Goal: Check status: Check status

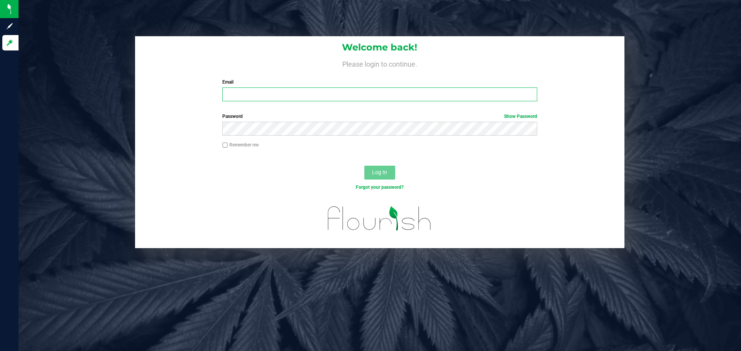
click at [280, 92] on input "Email" at bounding box center [379, 95] width 314 height 14
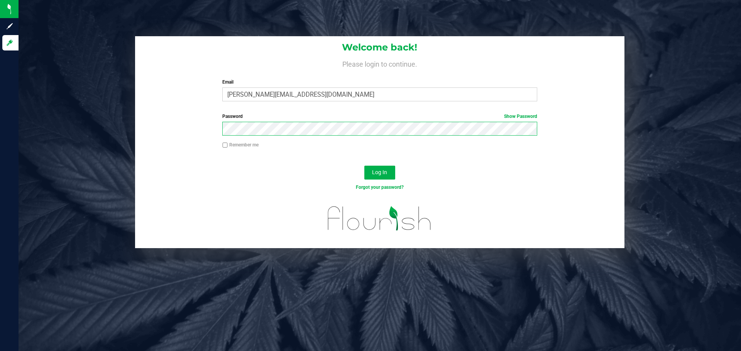
click at [364, 166] on button "Log In" at bounding box center [379, 173] width 31 height 14
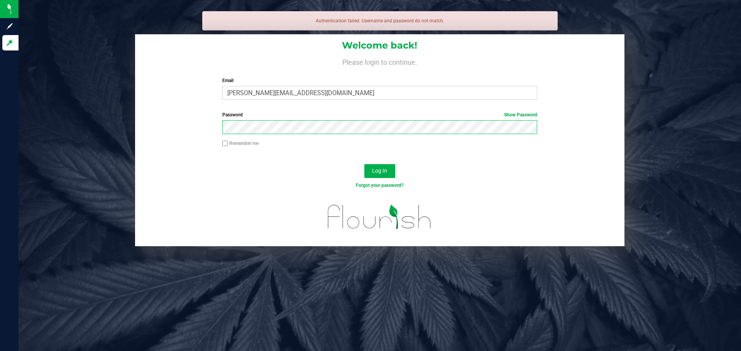
click at [364, 164] on button "Log In" at bounding box center [379, 171] width 31 height 14
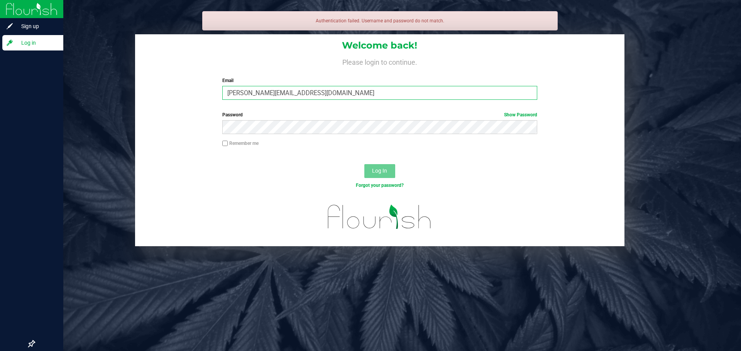
drag, startPoint x: 351, startPoint y: 97, endPoint x: 14, endPoint y: 61, distance: 339.5
click at [14, 61] on div "Sign up Log in Authentication failed. Username and password do not match. Welco…" at bounding box center [370, 175] width 741 height 351
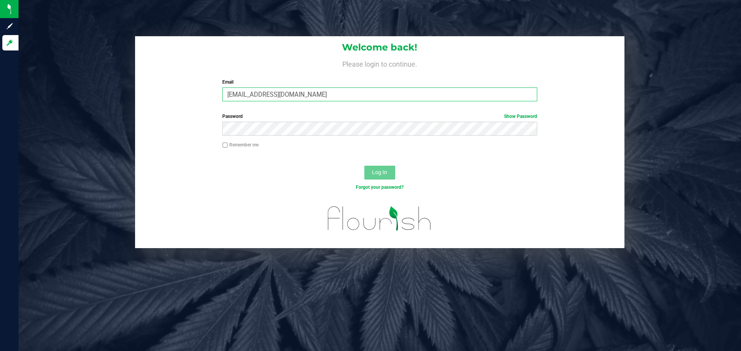
type input "[EMAIL_ADDRESS][DOMAIN_NAME]"
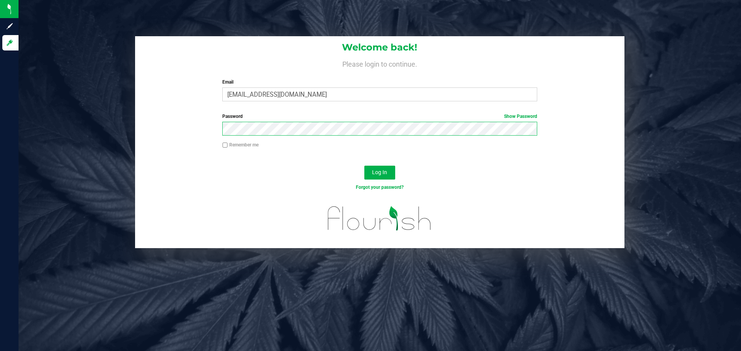
click at [364, 166] on button "Log In" at bounding box center [379, 173] width 31 height 14
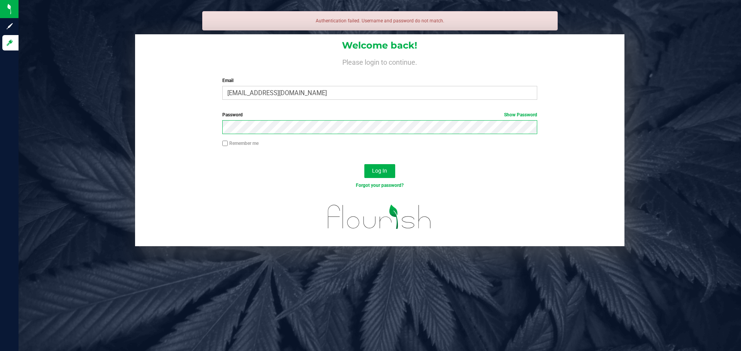
click at [364, 164] on button "Log In" at bounding box center [379, 171] width 31 height 14
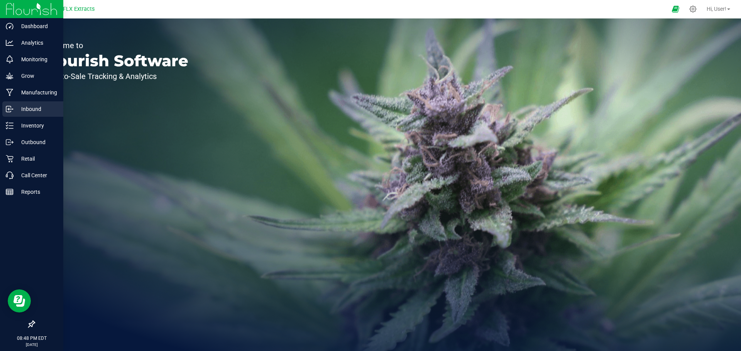
click at [52, 107] on p "Inbound" at bounding box center [37, 109] width 46 height 9
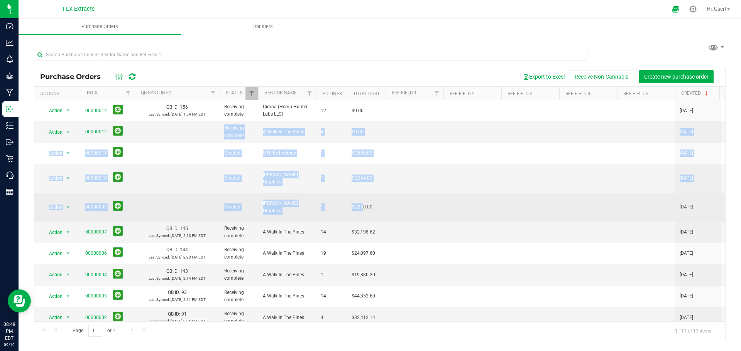
drag, startPoint x: 177, startPoint y: 132, endPoint x: 362, endPoint y: 189, distance: 193.7
click at [362, 189] on tbody "Action Action Close purchase order Edit purchase order PO audit log Re-order Vi…" at bounding box center [502, 228] width 937 height 257
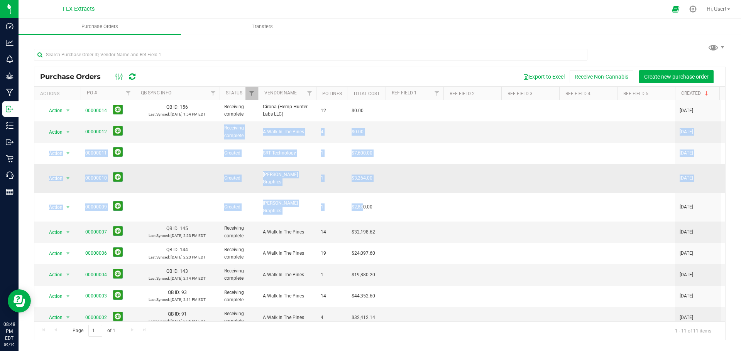
click at [187, 164] on td at bounding box center [177, 178] width 85 height 29
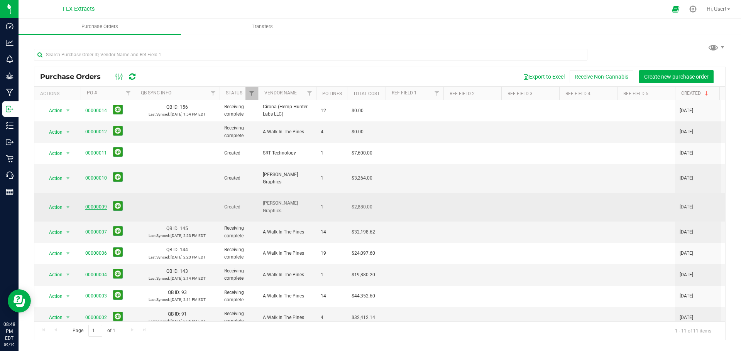
click at [101, 204] on link "00000009" at bounding box center [96, 206] width 22 height 5
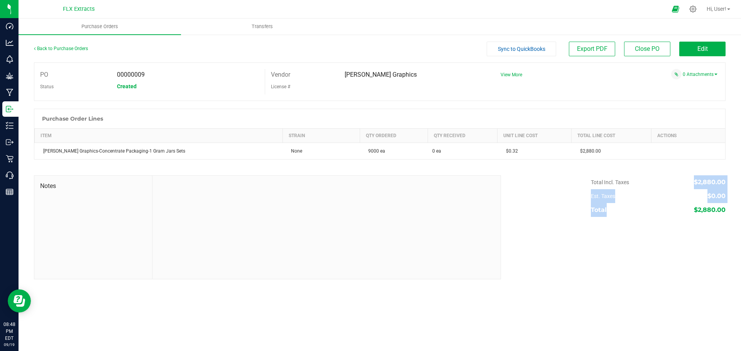
drag, startPoint x: 661, startPoint y: 216, endPoint x: 740, endPoint y: 210, distance: 79.3
click at [740, 210] on div "Back to Purchase Orders Sync to QuickBooks Export PDF Close PO Edit PO 00000009…" at bounding box center [380, 160] width 722 height 253
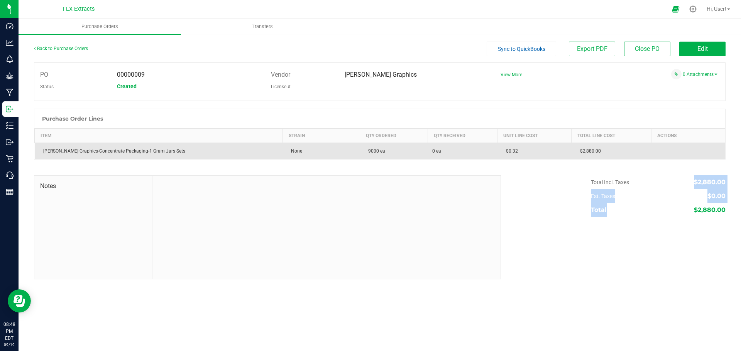
drag, startPoint x: 373, startPoint y: 150, endPoint x: 341, endPoint y: 152, distance: 32.1
click at [360, 152] on td "9000 ea" at bounding box center [394, 151] width 68 height 17
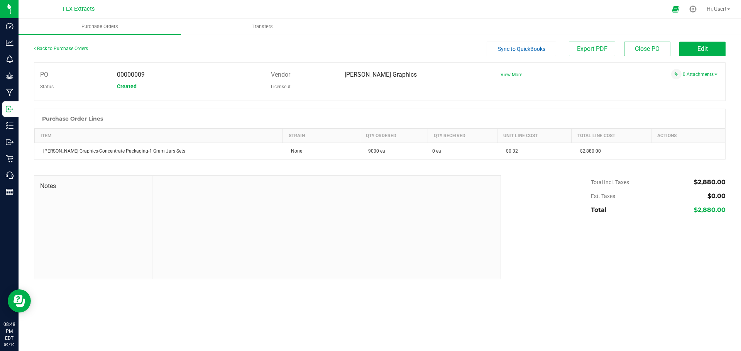
click at [408, 118] on div "Purchase Order Lines" at bounding box center [379, 118] width 691 height 19
click at [80, 49] on link "Back to Purchase Orders" at bounding box center [61, 48] width 54 height 5
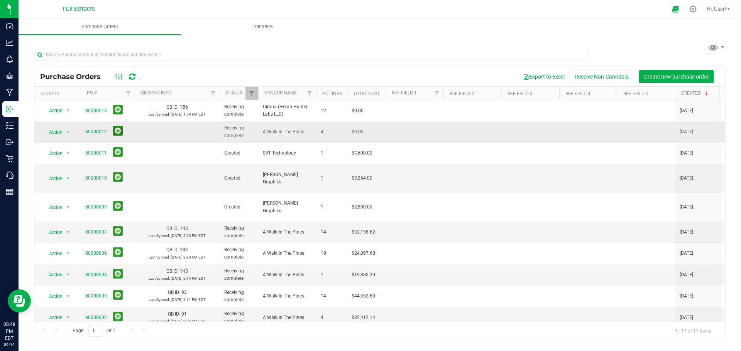
click at [118, 130] on button at bounding box center [118, 131] width 10 height 10
click at [117, 131] on icon at bounding box center [117, 132] width 5 height 5
click at [166, 136] on td at bounding box center [177, 132] width 85 height 21
drag, startPoint x: 166, startPoint y: 136, endPoint x: 48, endPoint y: -31, distance: 204.1
click at [48, 0] on html "Dashboard Analytics Monitoring Grow Manufacturing Inbound Inventory Outbound Re…" at bounding box center [370, 175] width 741 height 351
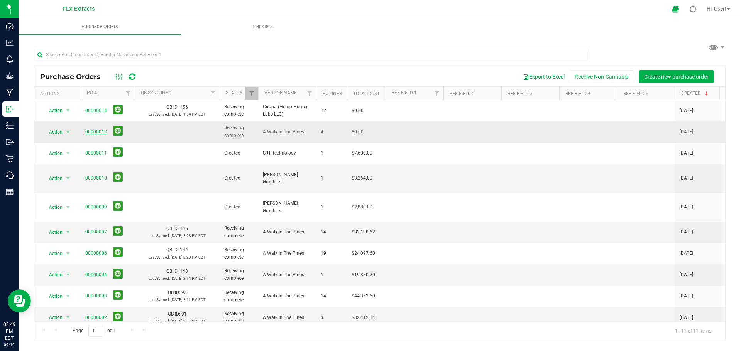
click at [93, 131] on link "00000012" at bounding box center [96, 131] width 22 height 5
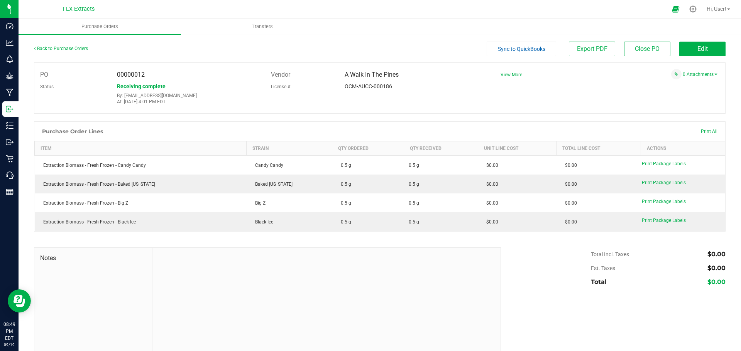
drag, startPoint x: 706, startPoint y: 228, endPoint x: 211, endPoint y: 132, distance: 505.1
click at [211, 132] on div "Purchase Order Lines Print All Item Strain Qty Ordered Qty Received Unit Line C…" at bounding box center [379, 177] width 691 height 110
click at [329, 108] on div "PO 00000012 Status Receiving complete By: flxextractsllc@gmail.com At: Aug 18, …" at bounding box center [379, 87] width 691 height 51
drag, startPoint x: 144, startPoint y: 167, endPoint x: 25, endPoint y: 164, distance: 118.5
click at [25, 164] on div "Back to Purchase Orders Sync to QuickBooks Export PDF Close PO Edit PO 00000012…" at bounding box center [380, 197] width 722 height 326
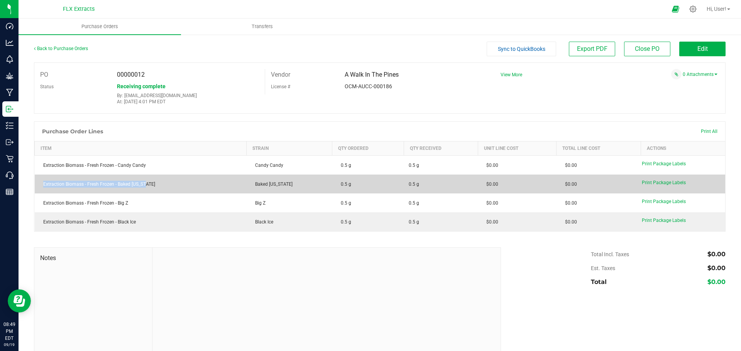
drag, startPoint x: 148, startPoint y: 186, endPoint x: 41, endPoint y: 179, distance: 107.5
click at [41, 179] on td "Extraction Biomass - Fresh Frozen - Baked Alaska" at bounding box center [141, 184] width 212 height 19
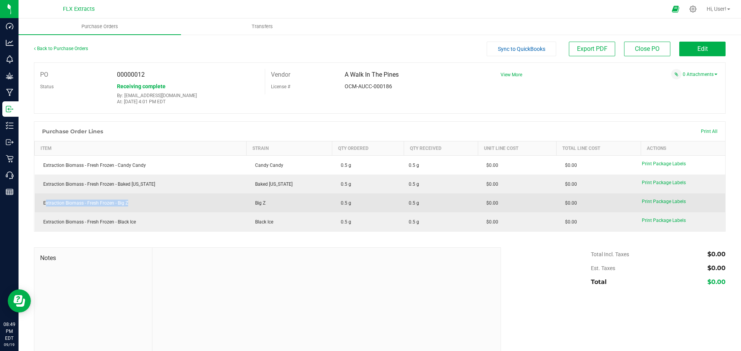
drag, startPoint x: 45, startPoint y: 206, endPoint x: 145, endPoint y: 203, distance: 100.7
click at [145, 203] on div "Extraction Biomass - Fresh Frozen - Big Z" at bounding box center [140, 203] width 203 height 7
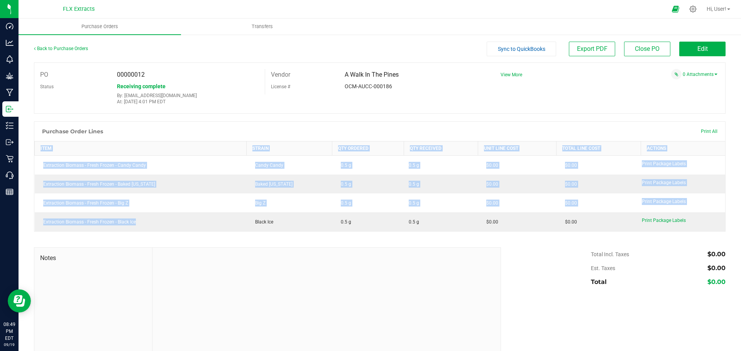
drag, startPoint x: 95, startPoint y: 220, endPoint x: 33, endPoint y: 208, distance: 63.1
click at [33, 208] on div "Back to Purchase Orders Sync to QuickBooks Export PDF Close PO Edit PO 00000012…" at bounding box center [380, 197] width 722 height 326
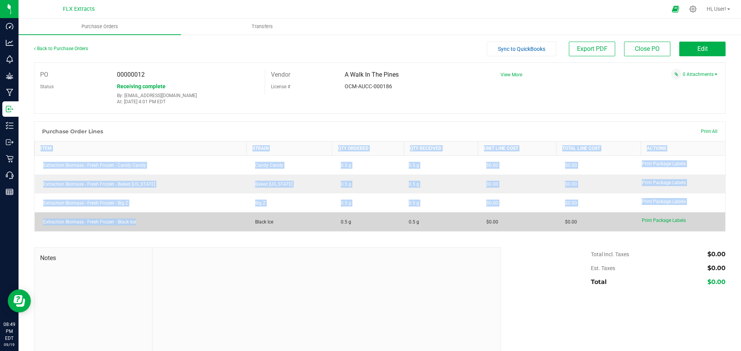
click at [149, 228] on td "Extraction Biomass - Fresh Frozen - Black Ice" at bounding box center [141, 222] width 212 height 19
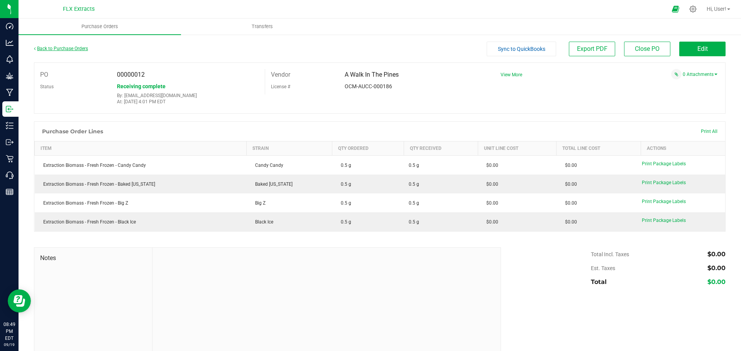
click at [42, 50] on link "Back to Purchase Orders" at bounding box center [61, 48] width 54 height 5
